Goal: Find specific fact: Find specific page/section

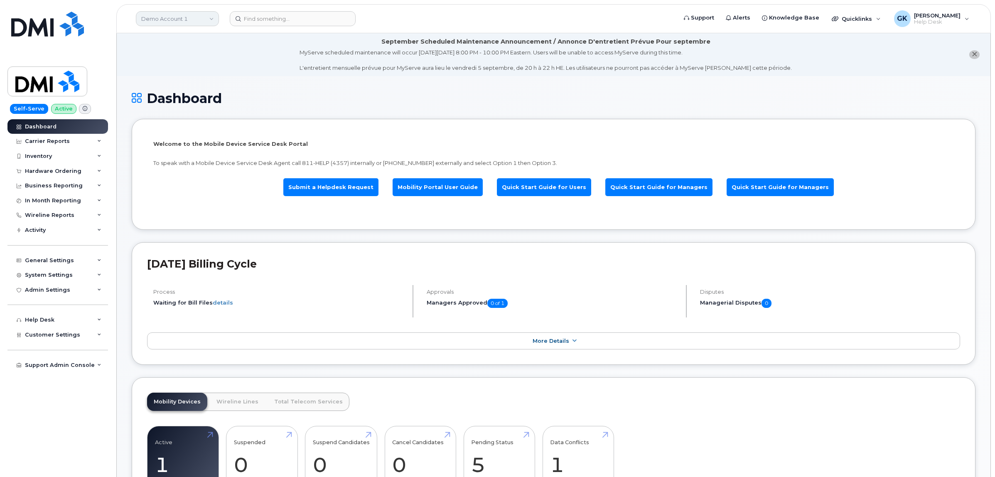
click at [191, 18] on link "Demo Account 1" at bounding box center [177, 18] width 83 height 15
type input "aec"
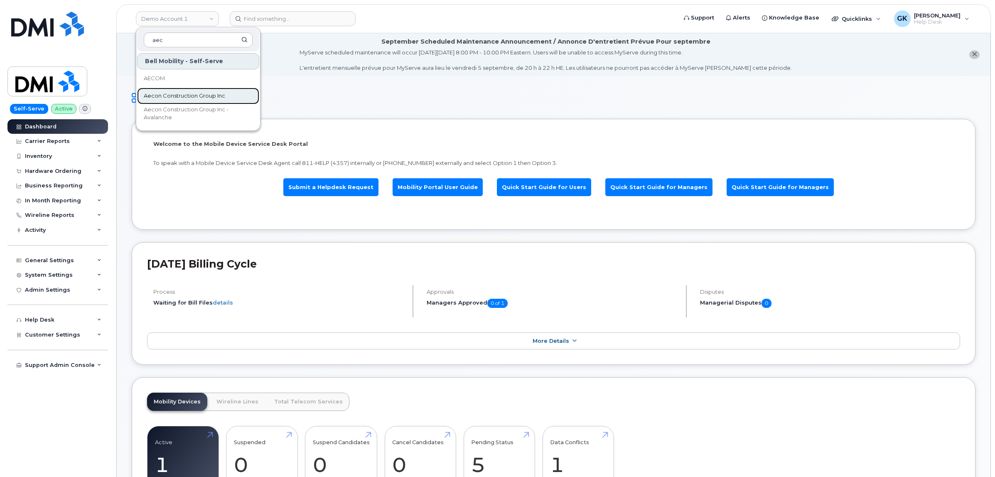
click at [189, 98] on span "Aecon Construction Group Inc" at bounding box center [184, 96] width 81 height 8
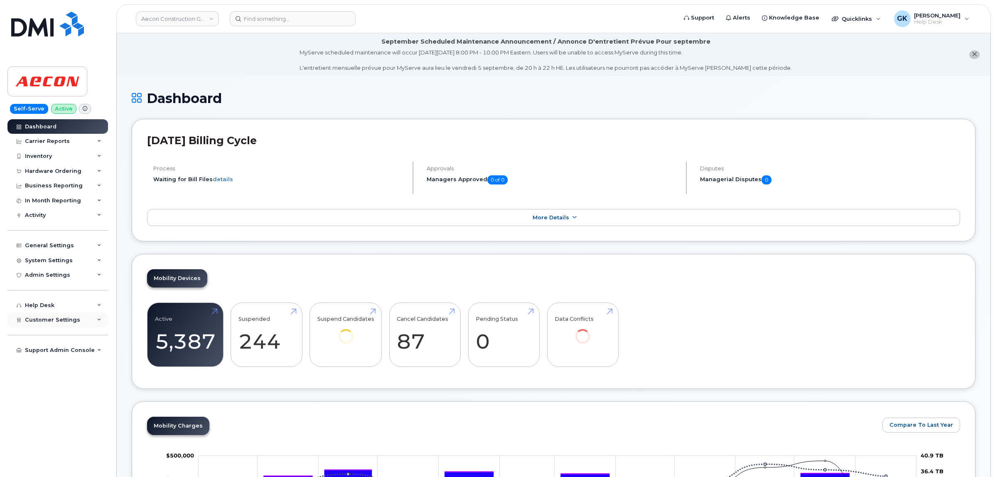
click at [76, 322] on div "Customer Settings" at bounding box center [57, 319] width 101 height 15
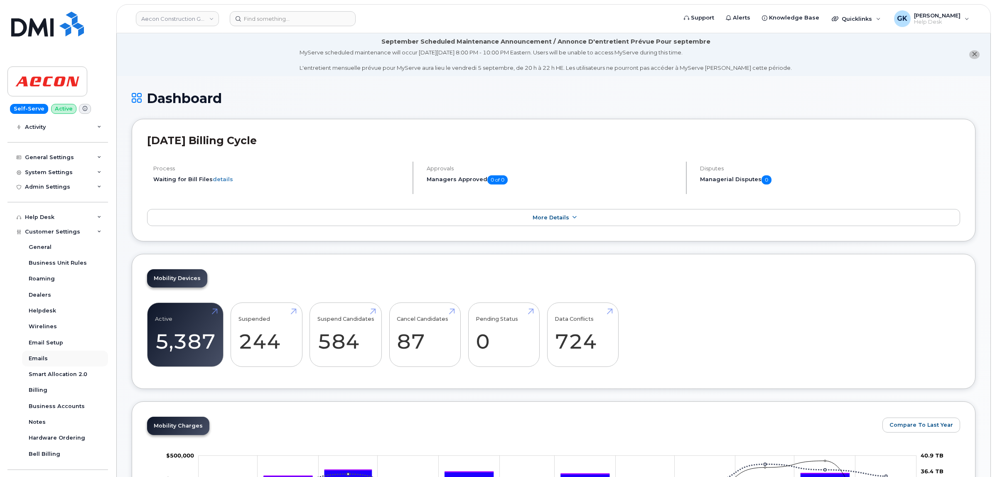
scroll to position [104, 0]
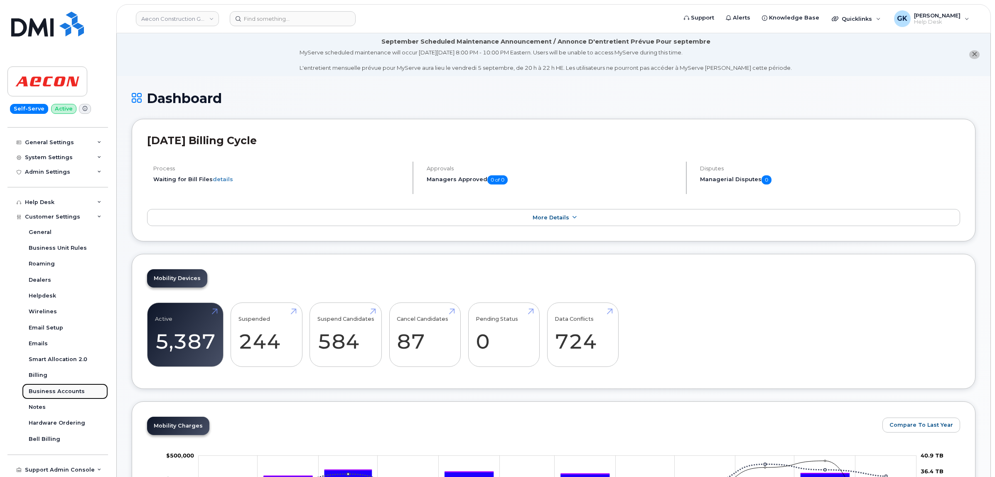
click at [69, 394] on div "Business Accounts" at bounding box center [57, 391] width 56 height 7
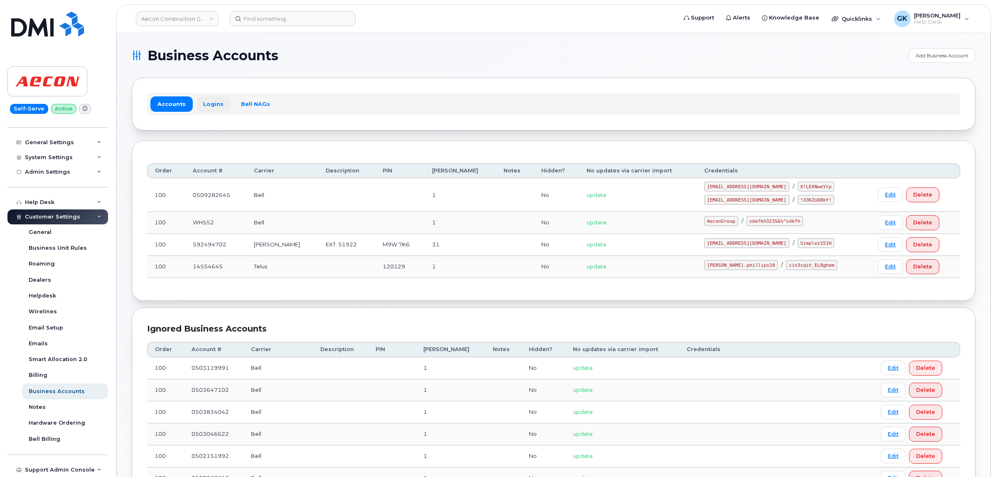
click at [206, 105] on link "Logins" at bounding box center [213, 103] width 34 height 15
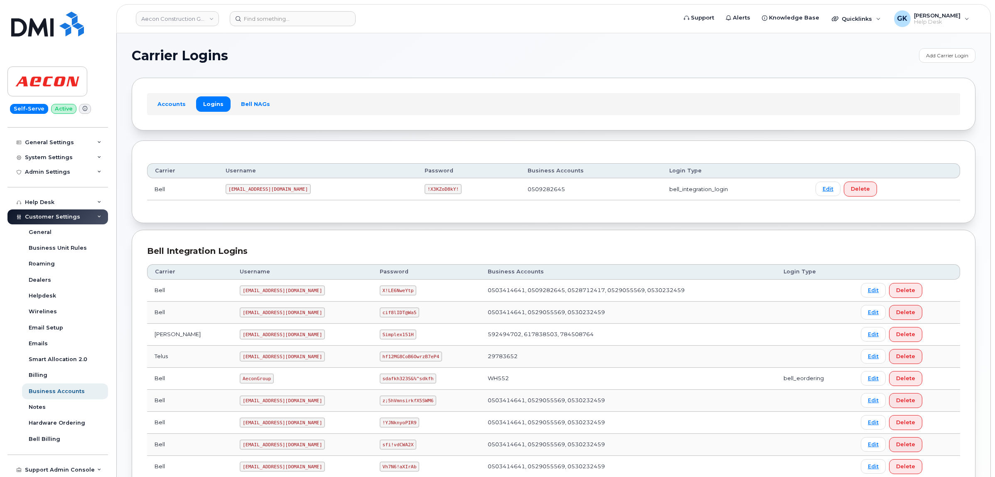
click at [167, 111] on link "Accounts" at bounding box center [171, 103] width 42 height 15
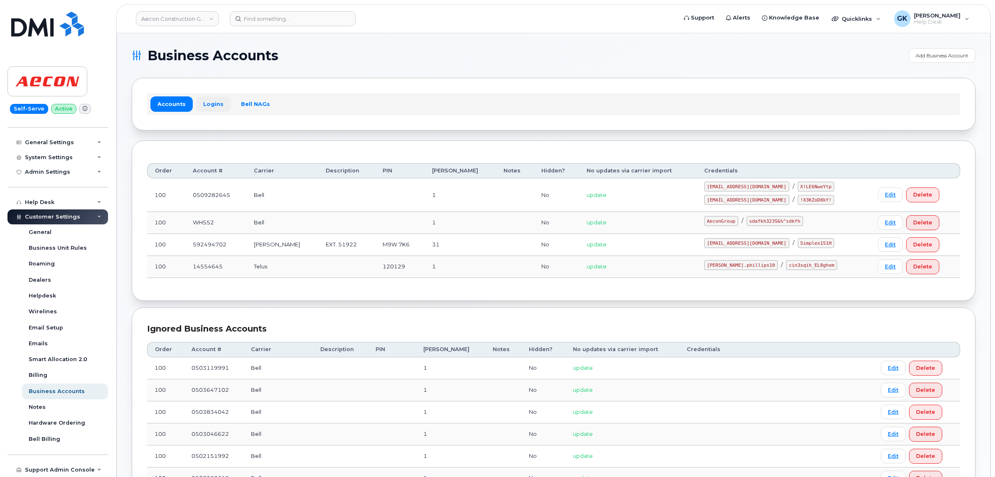
click at [216, 107] on link "Logins" at bounding box center [213, 103] width 34 height 15
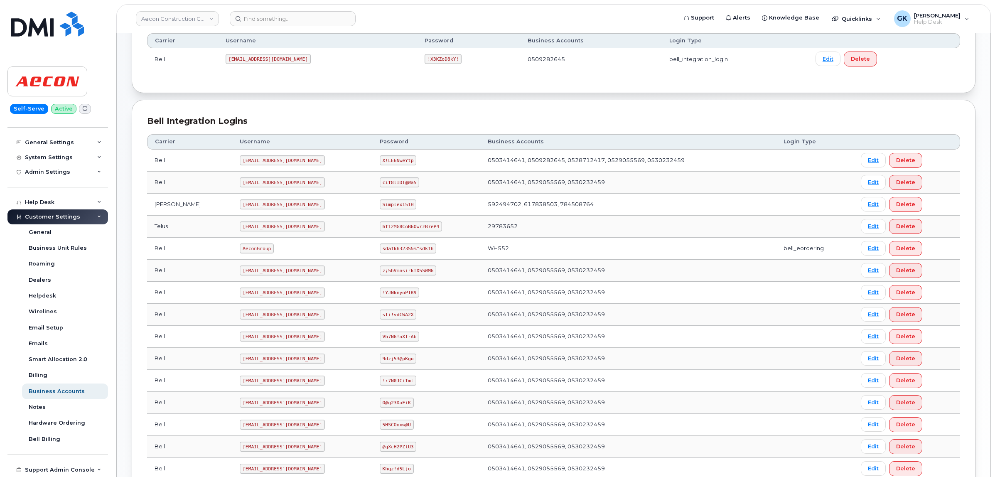
scroll to position [156, 0]
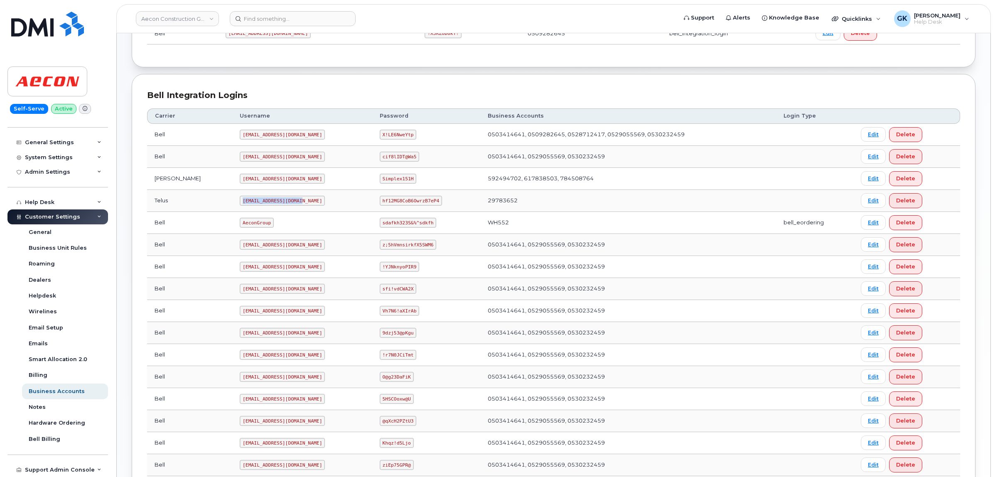
drag, startPoint x: 262, startPoint y: 204, endPoint x: 206, endPoint y: 205, distance: 56.5
click at [240, 205] on code "[EMAIL_ADDRESS][DOMAIN_NAME]" at bounding box center [282, 201] width 85 height 10
copy code "[EMAIL_ADDRESS][DOMAIN_NAME]"
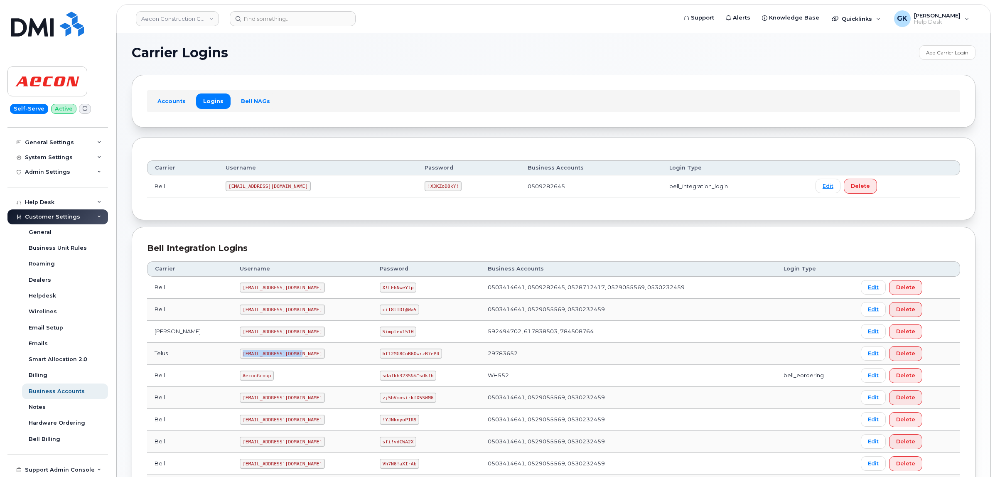
scroll to position [295, 0]
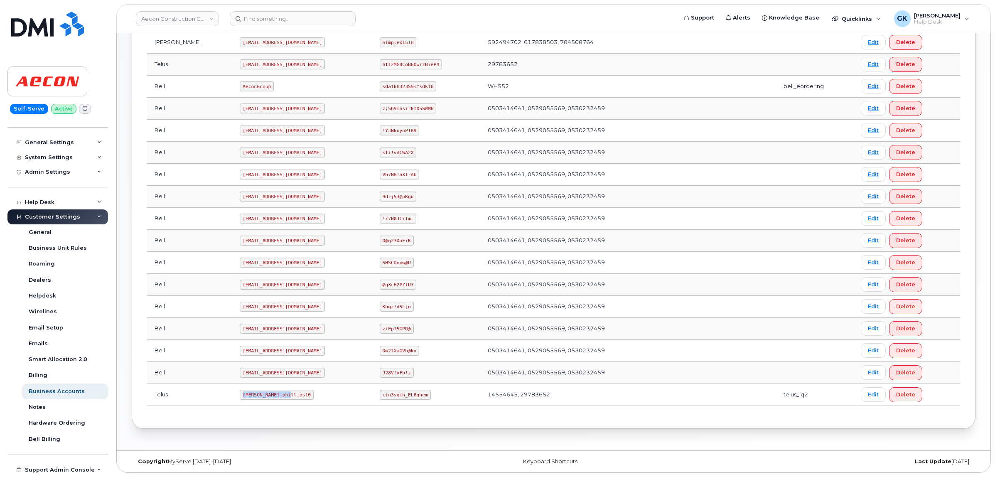
drag, startPoint x: 250, startPoint y: 395, endPoint x: 206, endPoint y: 397, distance: 44.0
click at [240, 397] on code "[PERSON_NAME].phillips10" at bounding box center [277, 395] width 74 height 10
copy code "[PERSON_NAME].phillips10"
drag, startPoint x: 410, startPoint y: 394, endPoint x: 368, endPoint y: 398, distance: 43.0
click at [380, 398] on code "cin3sqih_EL8ghem" at bounding box center [405, 395] width 51 height 10
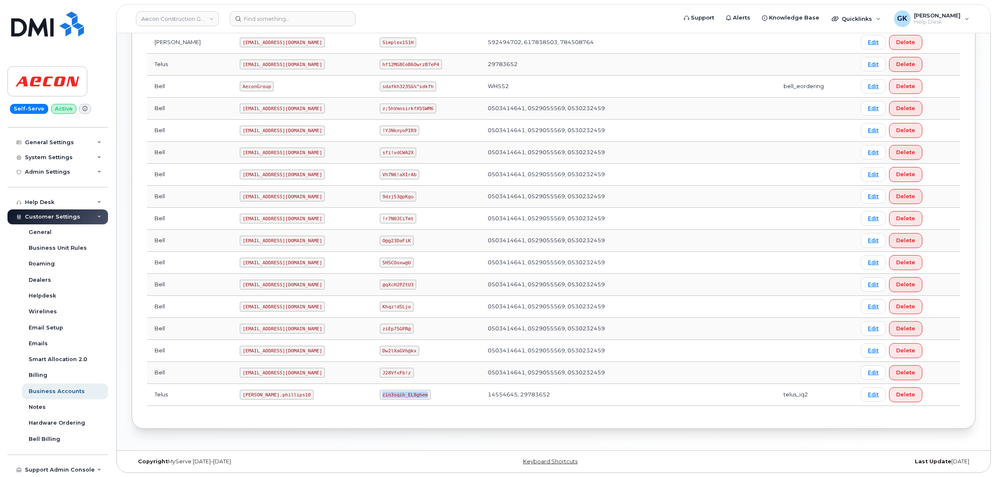
copy code "cin3sqih_EL8ghem"
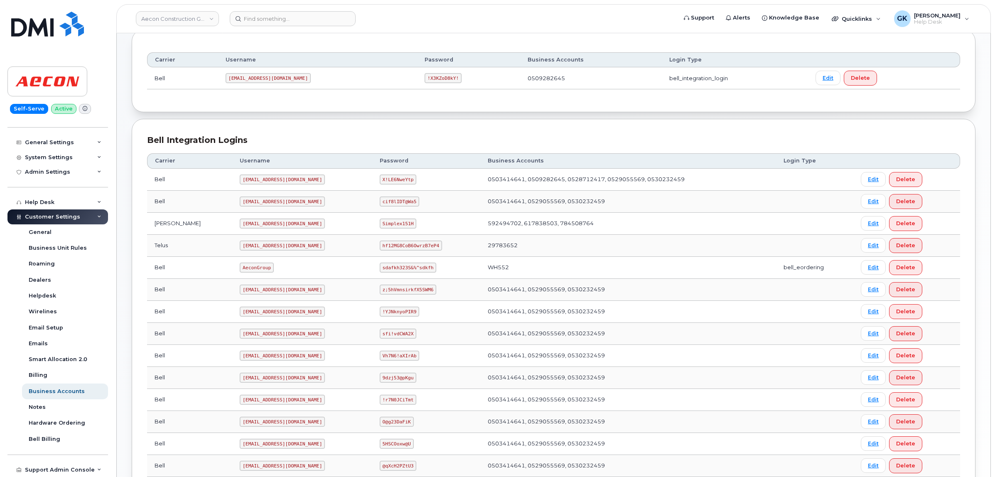
scroll to position [0, 0]
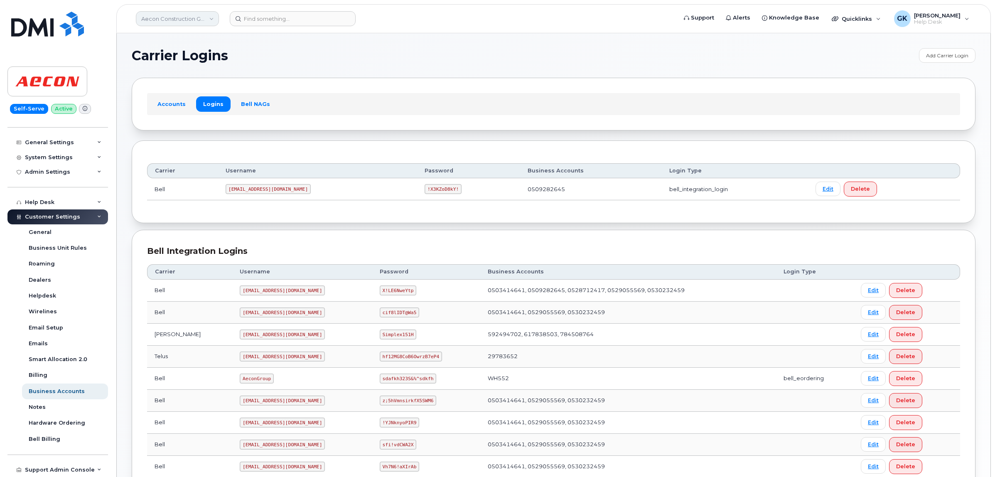
click at [201, 22] on link "Aecon Construction Group Inc" at bounding box center [177, 18] width 83 height 15
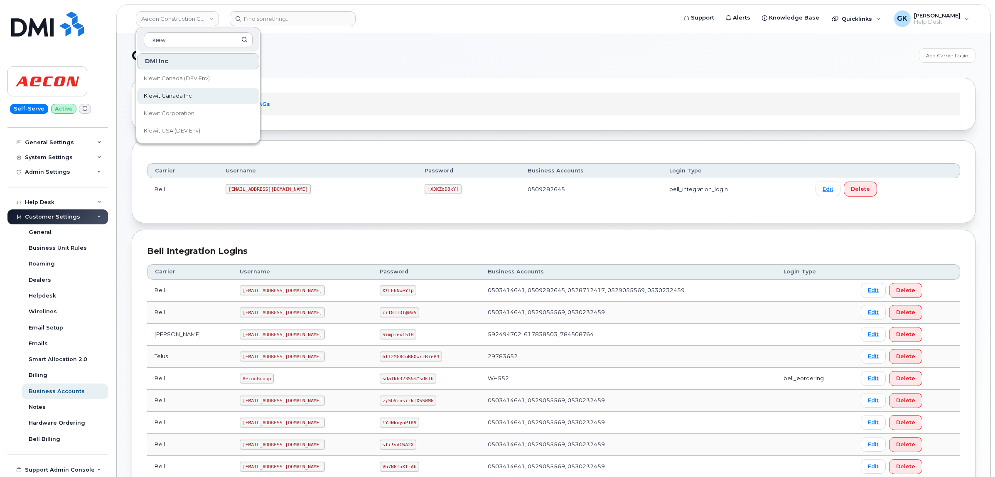
type input "kiew"
click at [206, 94] on link "Kiewit Canada Inc" at bounding box center [198, 96] width 122 height 17
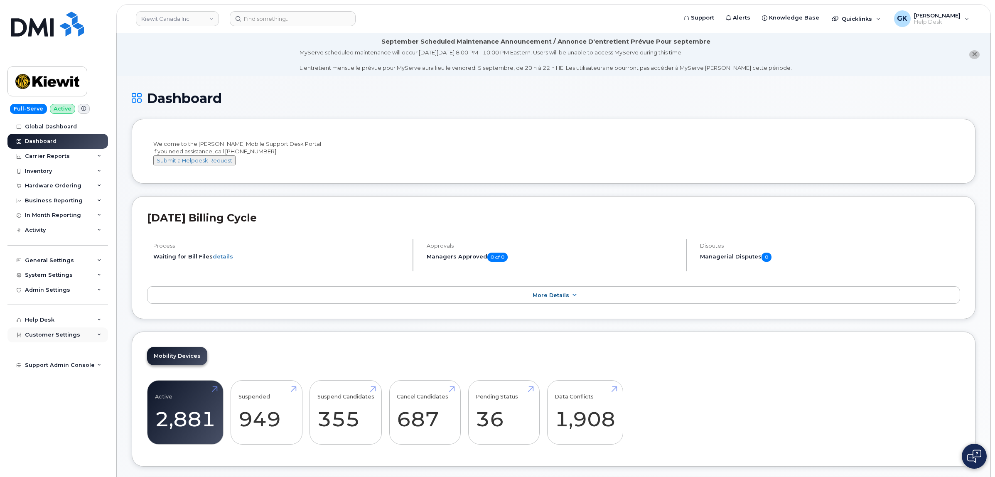
click at [57, 335] on span "Customer Settings" at bounding box center [52, 334] width 55 height 6
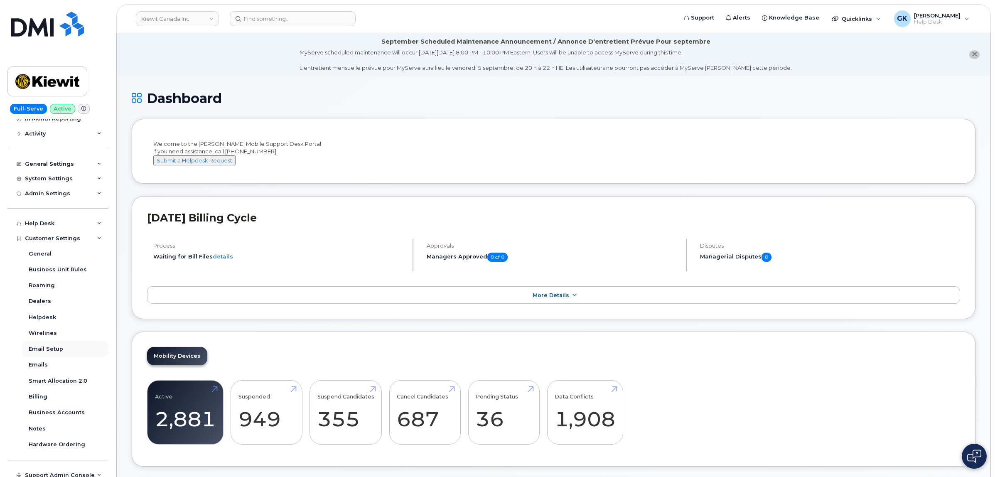
scroll to position [105, 0]
click at [59, 405] on div "Business Accounts" at bounding box center [57, 406] width 56 height 7
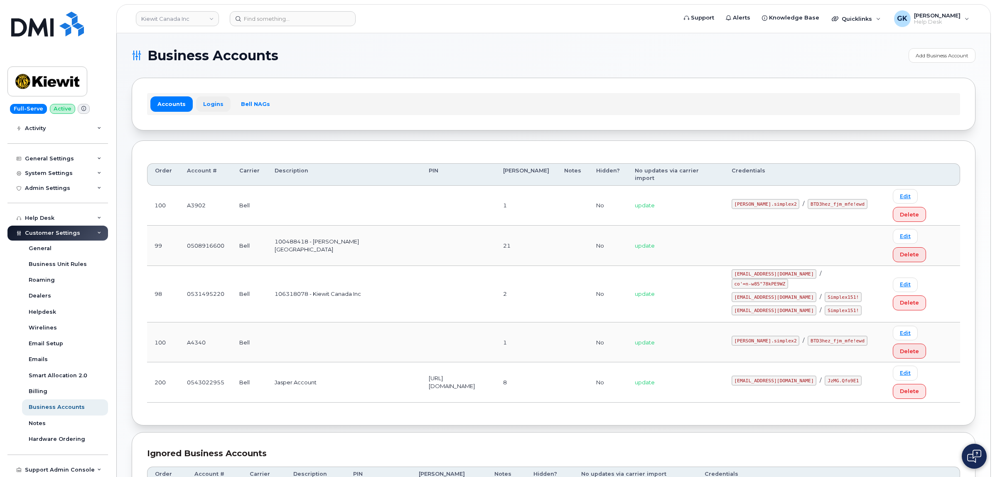
click at [213, 102] on link "Logins" at bounding box center [213, 103] width 34 height 15
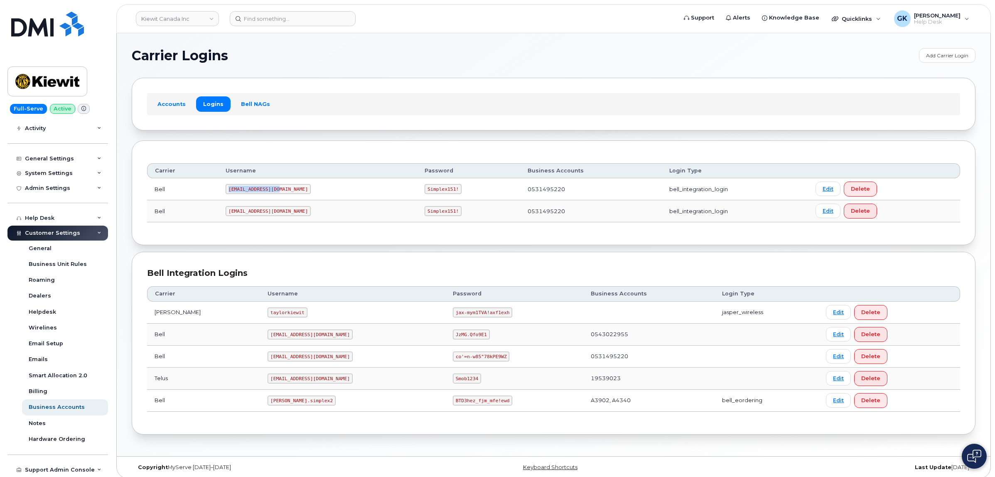
drag, startPoint x: 279, startPoint y: 192, endPoint x: 229, endPoint y: 192, distance: 49.8
click at [229, 192] on code "1PeterK@myserve.ca" at bounding box center [268, 189] width 85 height 10
copy code "1PeterK@myserve.ca"
drag, startPoint x: 420, startPoint y: 191, endPoint x: 388, endPoint y: 191, distance: 32.0
click at [424, 191] on code "Simplex151!" at bounding box center [442, 189] width 37 height 10
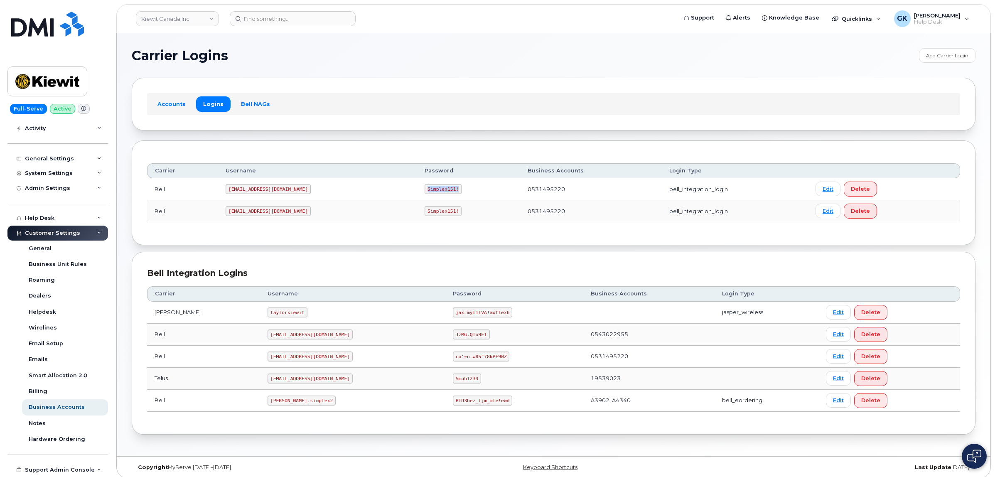
copy code "Simplex151!"
click at [286, 212] on code "PeterKie2@myserve.ca" at bounding box center [268, 211] width 85 height 10
drag, startPoint x: 283, startPoint y: 211, endPoint x: 231, endPoint y: 211, distance: 52.3
click at [231, 211] on code "PeterKie2@myserve.ca" at bounding box center [268, 211] width 85 height 10
copy code "PeterKie2@myserve.ca"
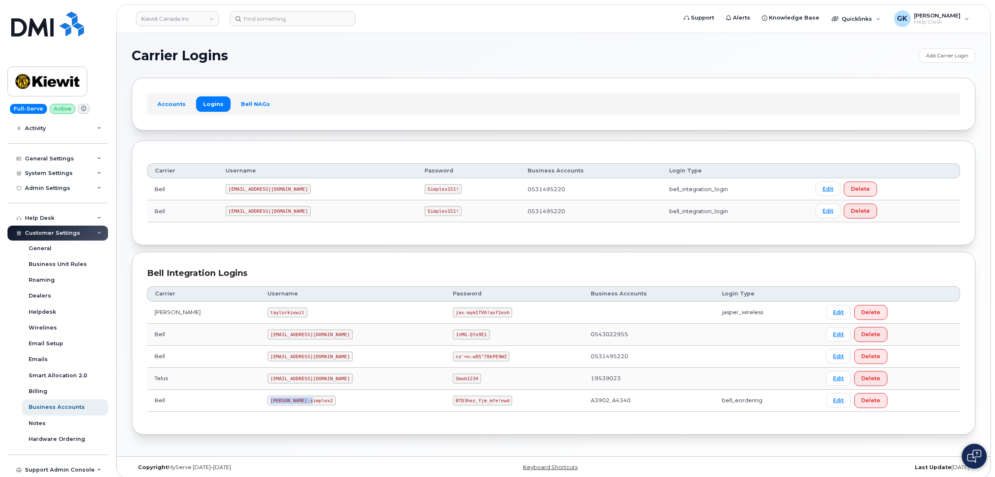
drag, startPoint x: 289, startPoint y: 404, endPoint x: 248, endPoint y: 406, distance: 40.3
click at [267, 405] on code "kiewit.simplex2" at bounding box center [301, 400] width 68 height 10
copy code "kiewit.simplex2"
drag, startPoint x: 465, startPoint y: 401, endPoint x: 415, endPoint y: 404, distance: 49.9
click at [453, 405] on code "BTD3hez_fjm_mfe!ewd" at bounding box center [482, 400] width 59 height 10
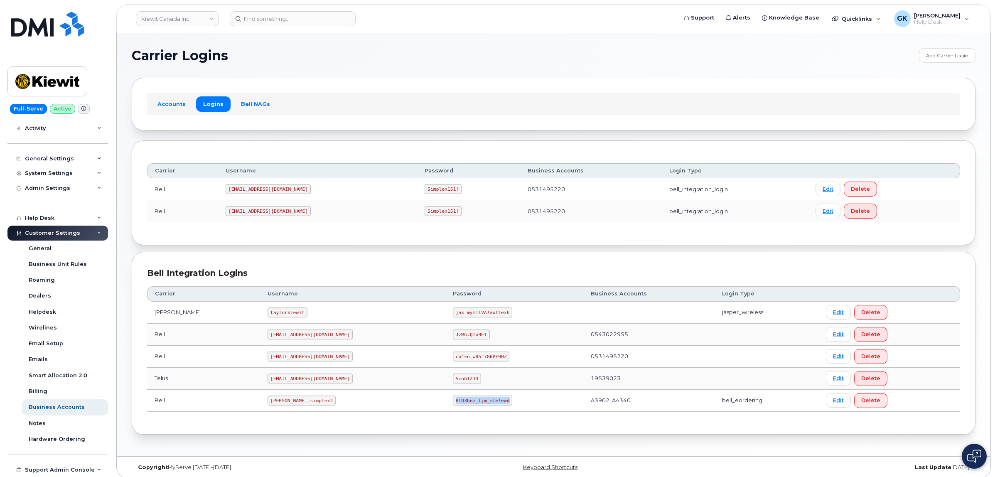
copy code "BTD3hez_fjm_mfe!ewd"
